Goal: Task Accomplishment & Management: Manage account settings

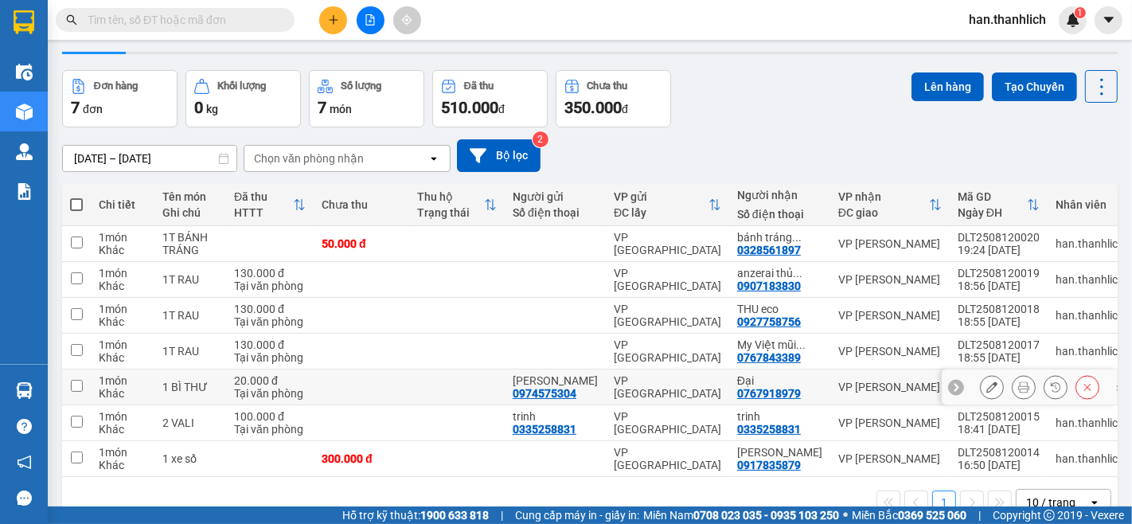
scroll to position [76, 0]
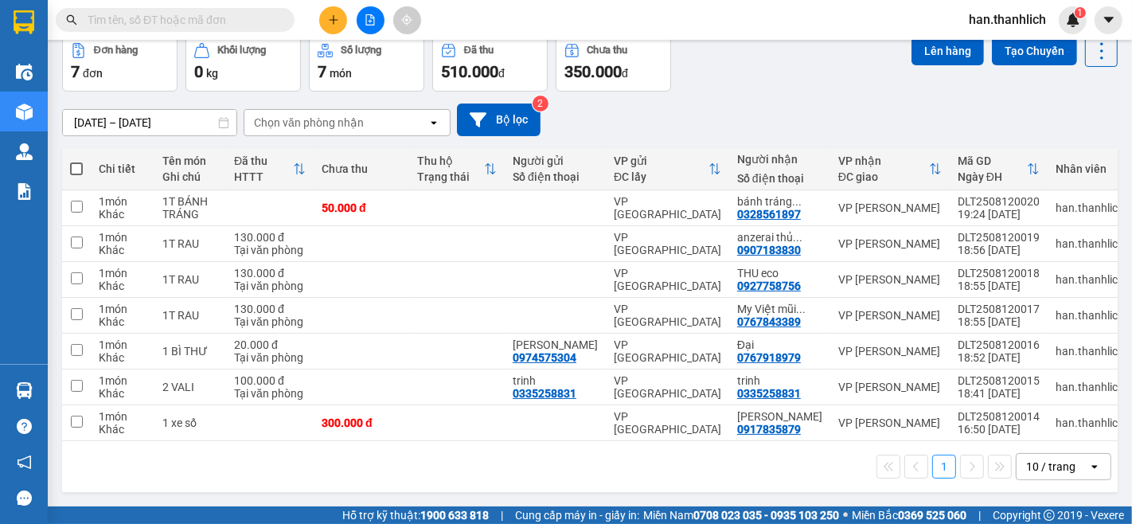
click at [1037, 459] on div "10 / trang" at bounding box center [1050, 467] width 49 height 16
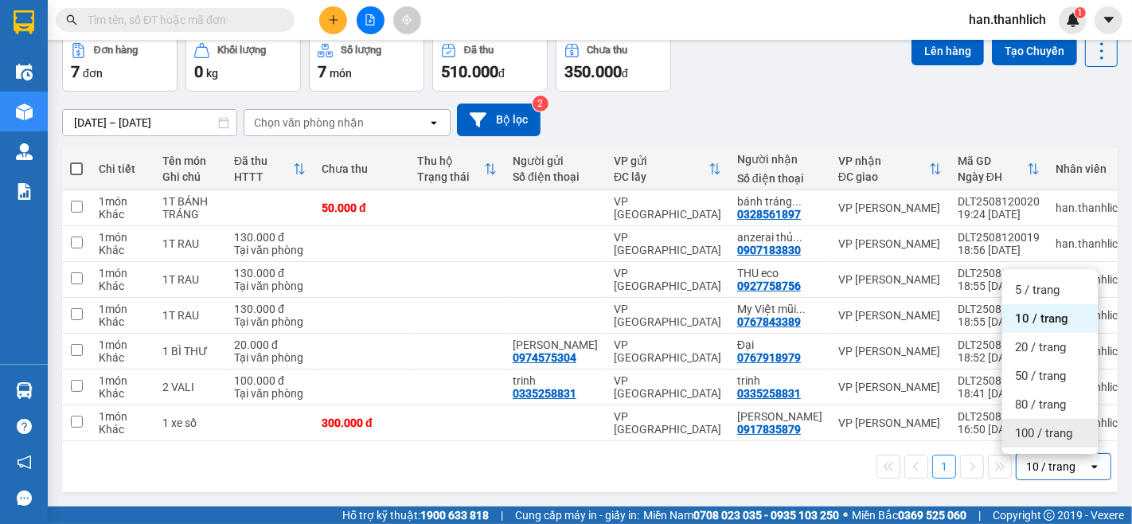
click at [1032, 442] on div "100 / trang" at bounding box center [1050, 433] width 96 height 29
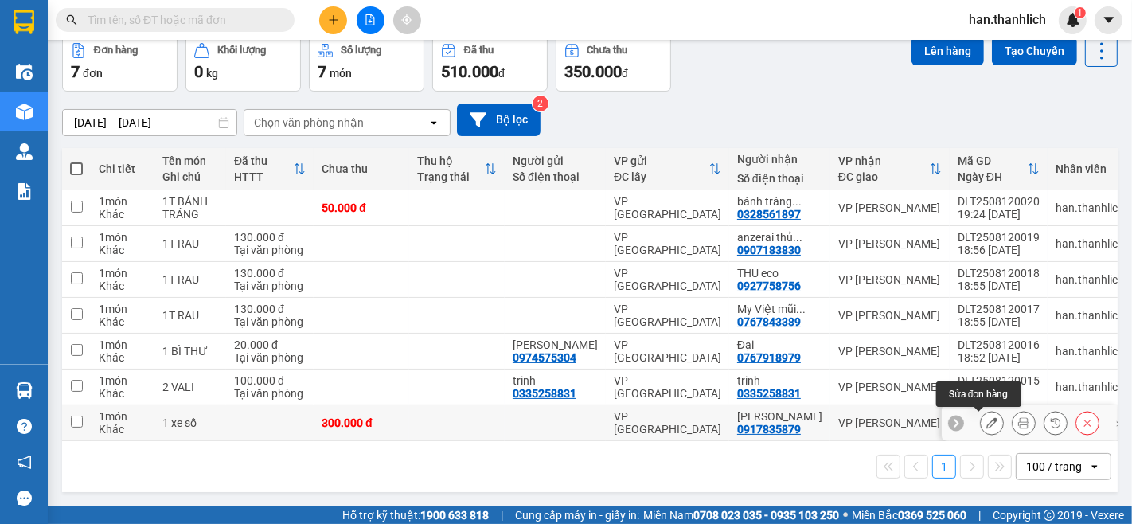
click at [986, 423] on icon at bounding box center [991, 422] width 11 height 11
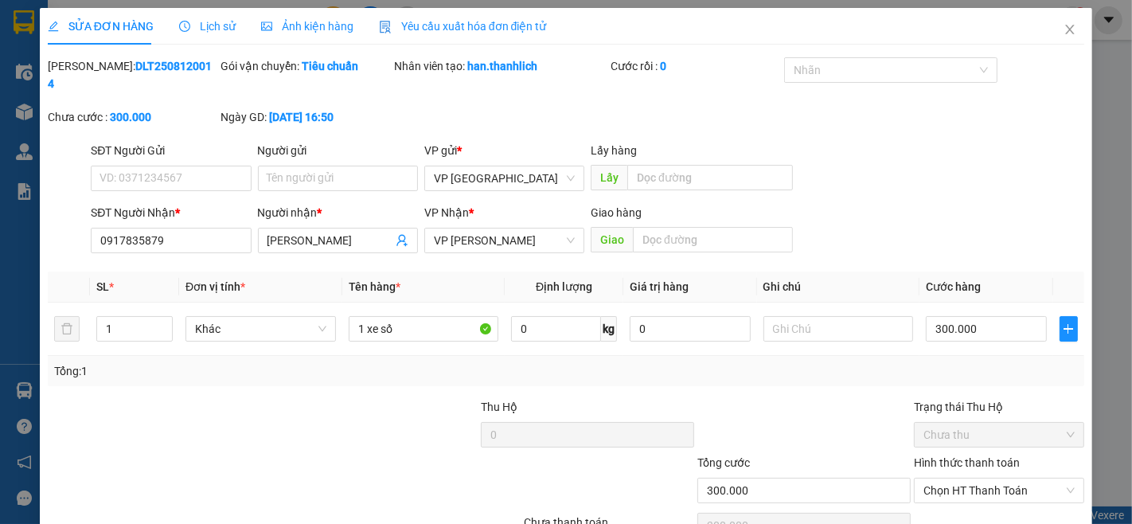
type input "0917835879"
type input "300.000"
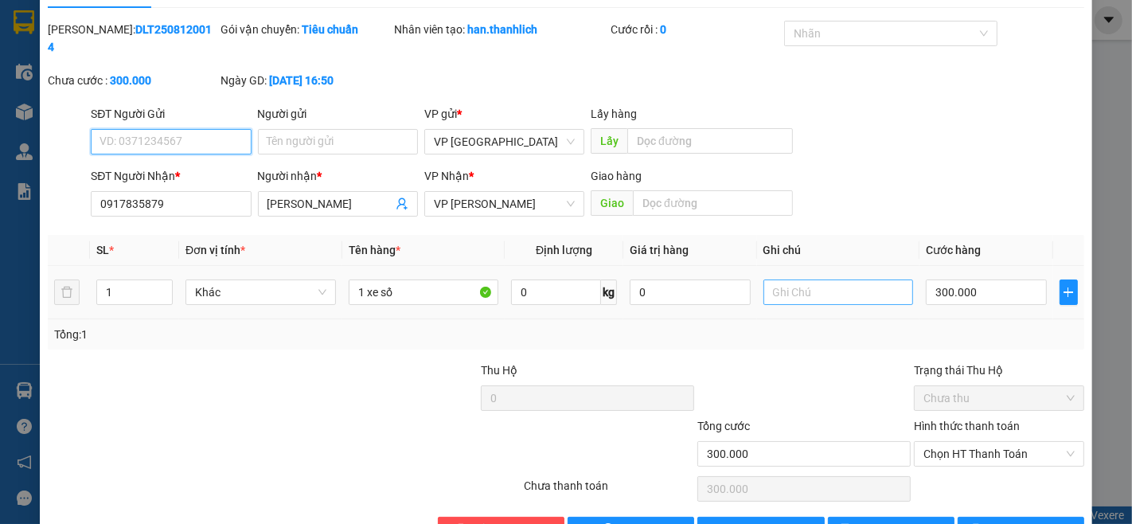
scroll to position [68, 0]
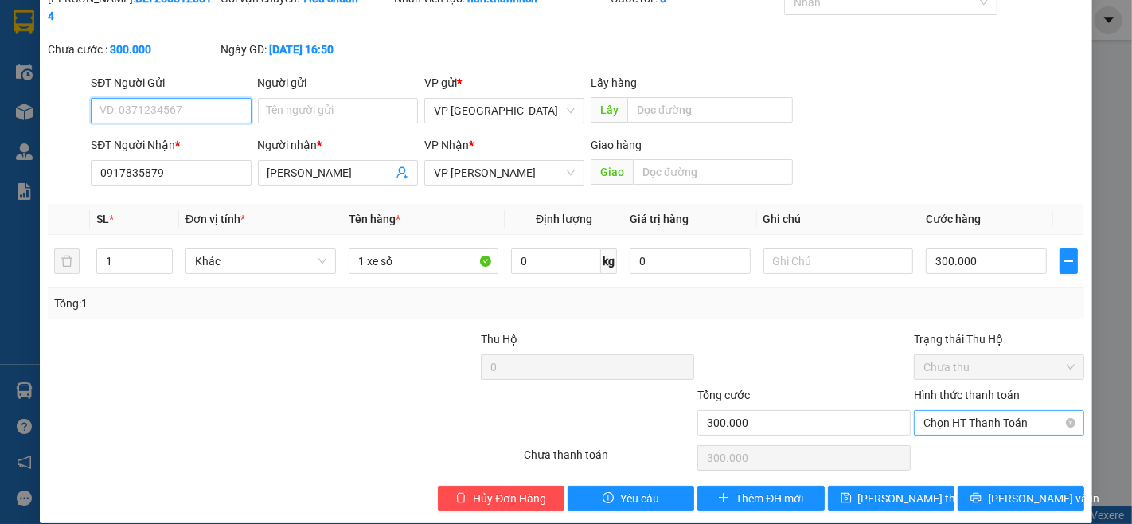
click at [934, 411] on span "Chọn HT Thanh Toán" at bounding box center [998, 423] width 151 height 24
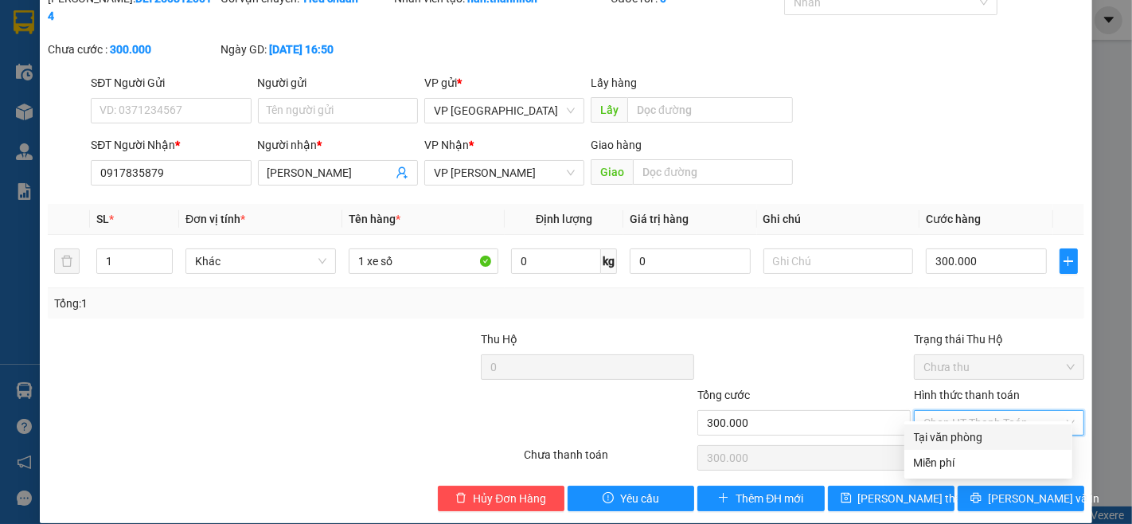
click at [931, 433] on div "Tại văn phòng" at bounding box center [988, 437] width 149 height 18
type input "0"
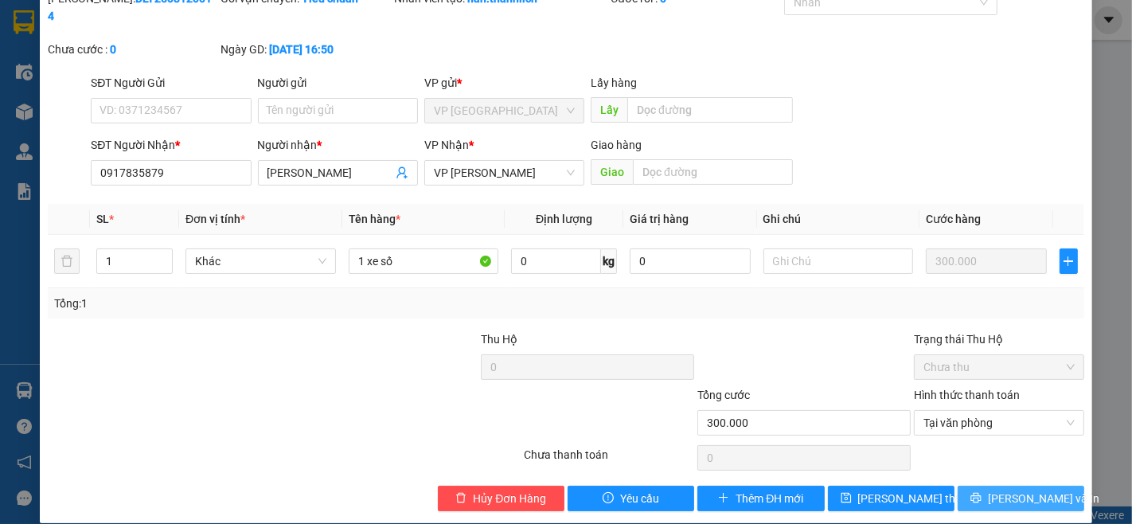
click at [981, 493] on icon "printer" at bounding box center [975, 498] width 10 height 10
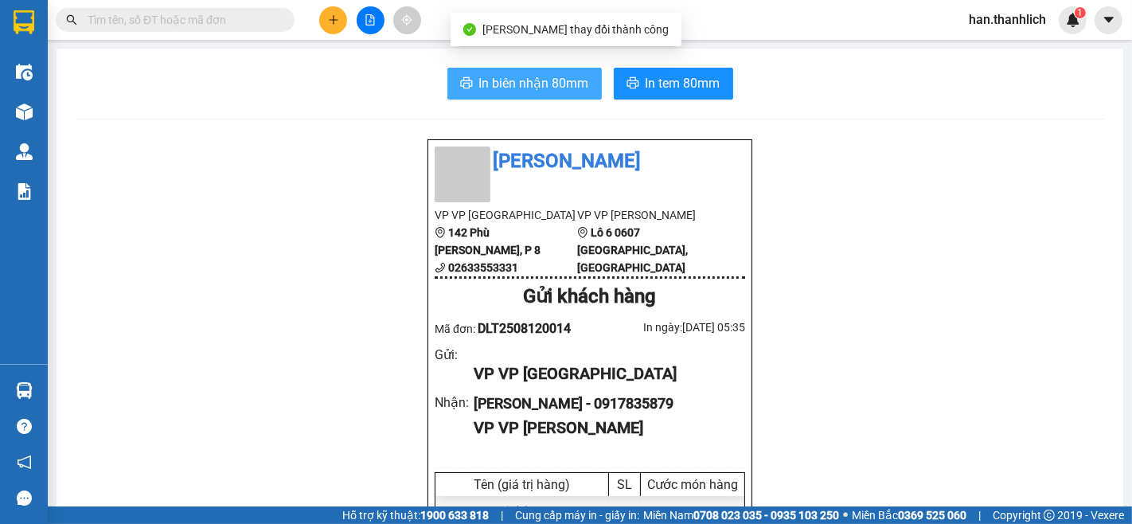
click at [479, 84] on span "In biên nhận 80mm" at bounding box center [534, 83] width 110 height 20
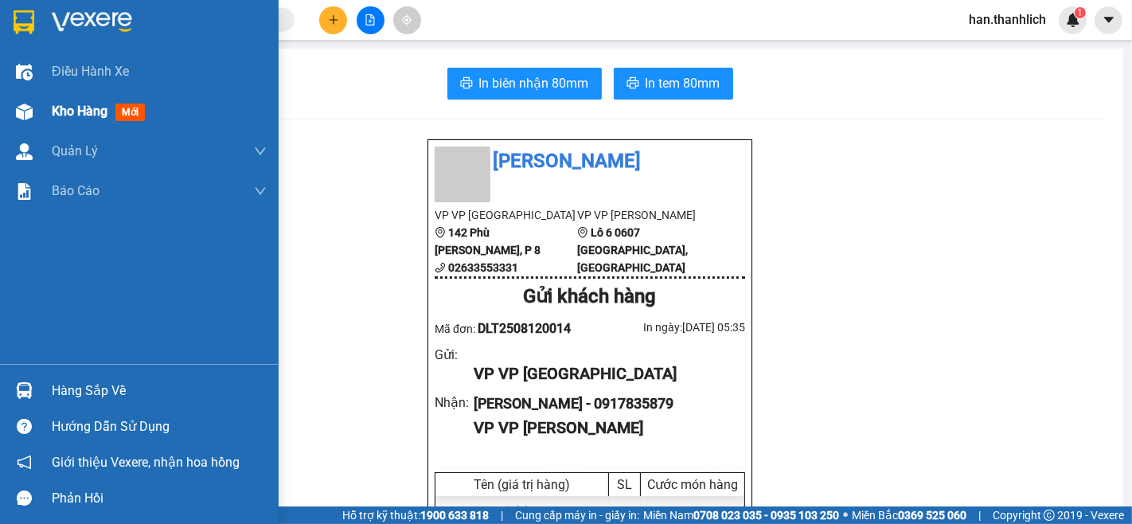
click at [29, 111] on img at bounding box center [24, 111] width 17 height 17
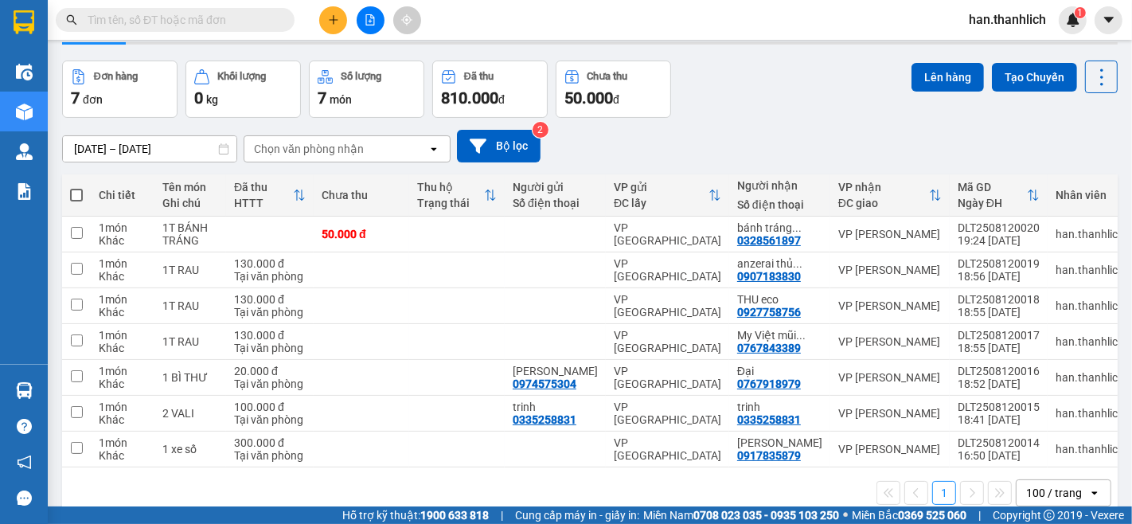
scroll to position [76, 0]
